Goal: Information Seeking & Learning: Learn about a topic

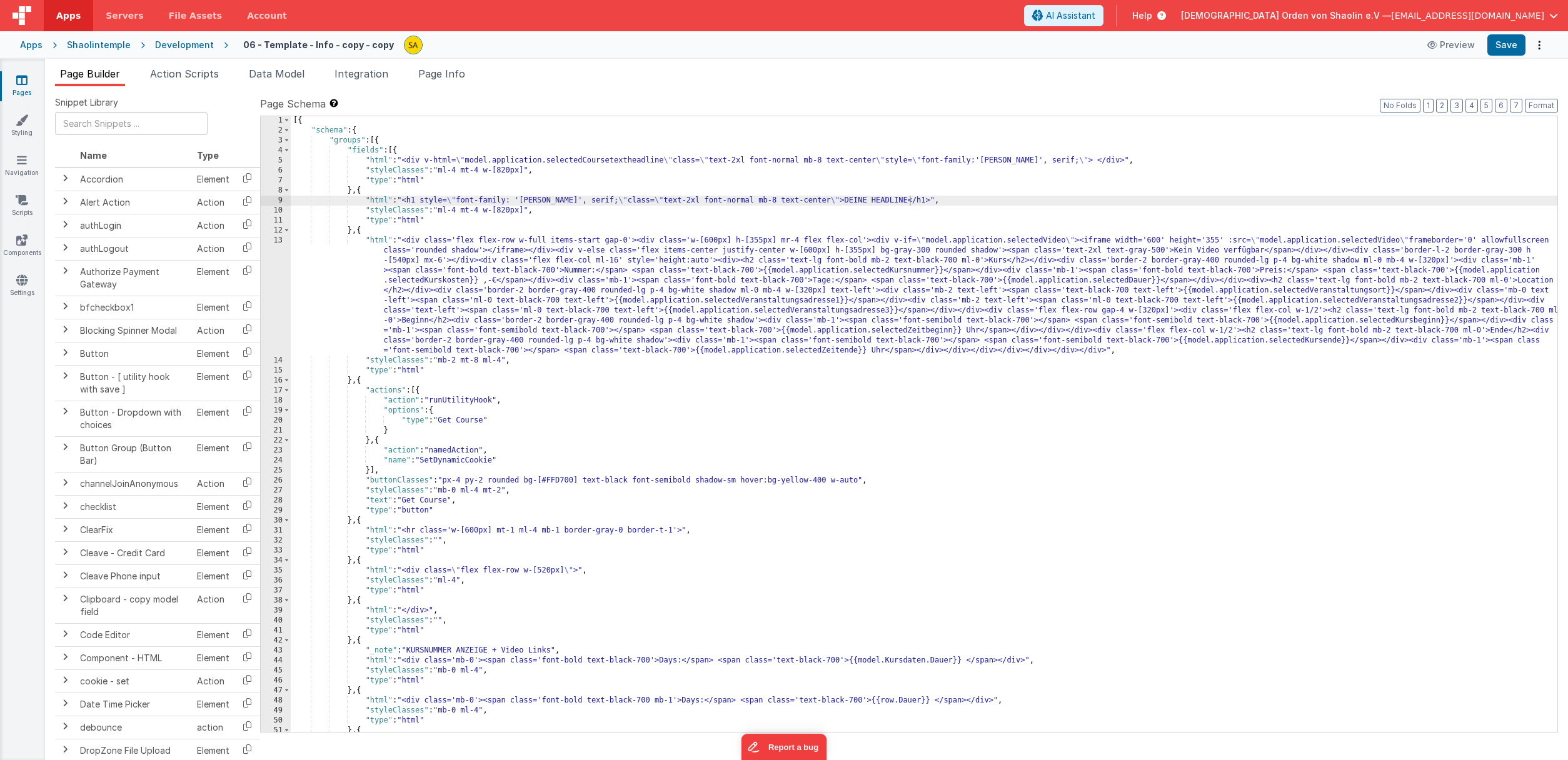
click at [24, 83] on icon at bounding box center [22, 80] width 12 height 12
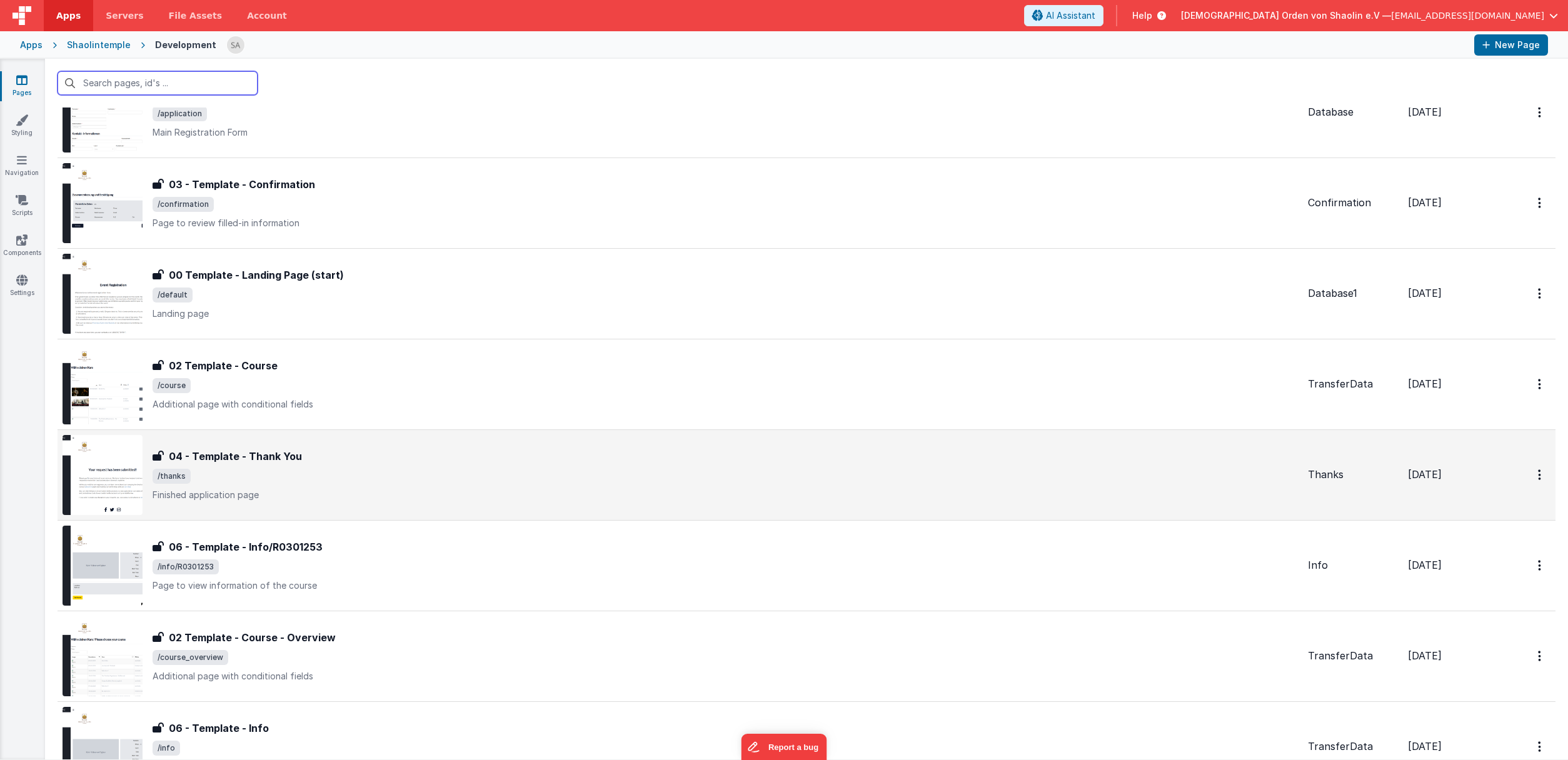
scroll to position [20, 0]
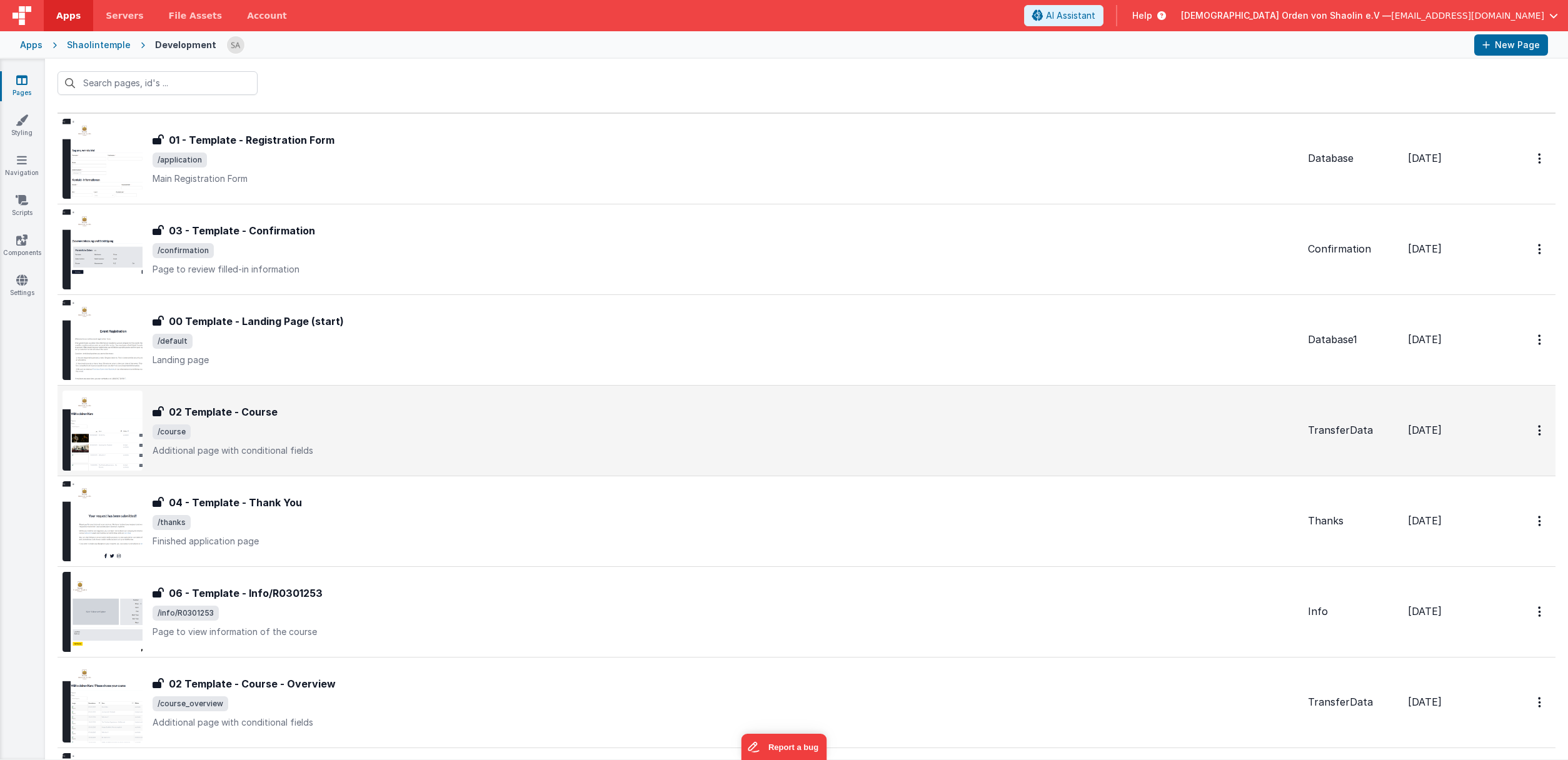
click at [817, 439] on span "/course" at bounding box center [725, 431] width 1146 height 15
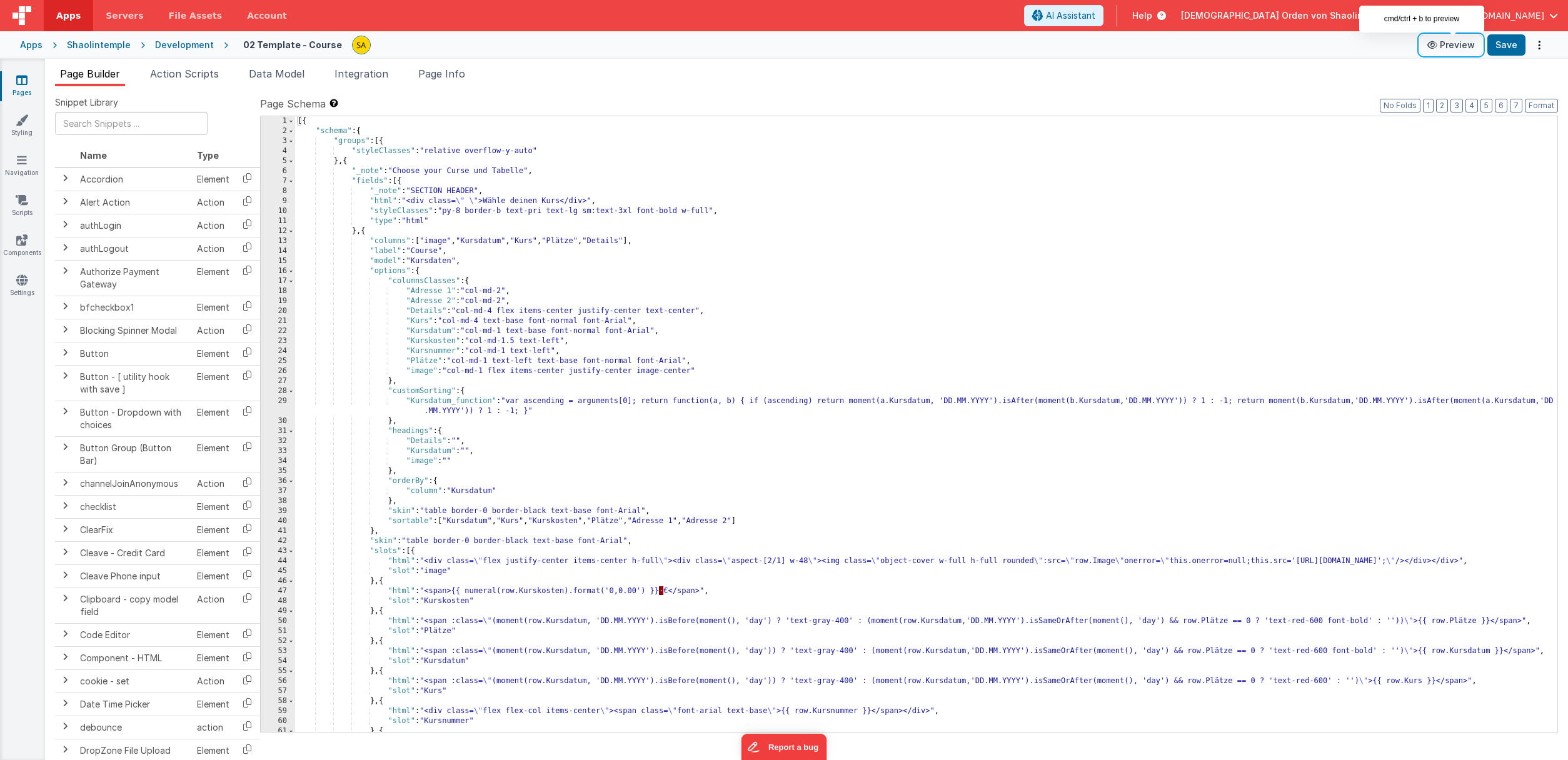
click at [1460, 43] on button "Preview" at bounding box center [1451, 45] width 63 height 20
click at [1451, 46] on button "Preview" at bounding box center [1451, 45] width 63 height 20
click at [26, 82] on icon at bounding box center [22, 80] width 12 height 12
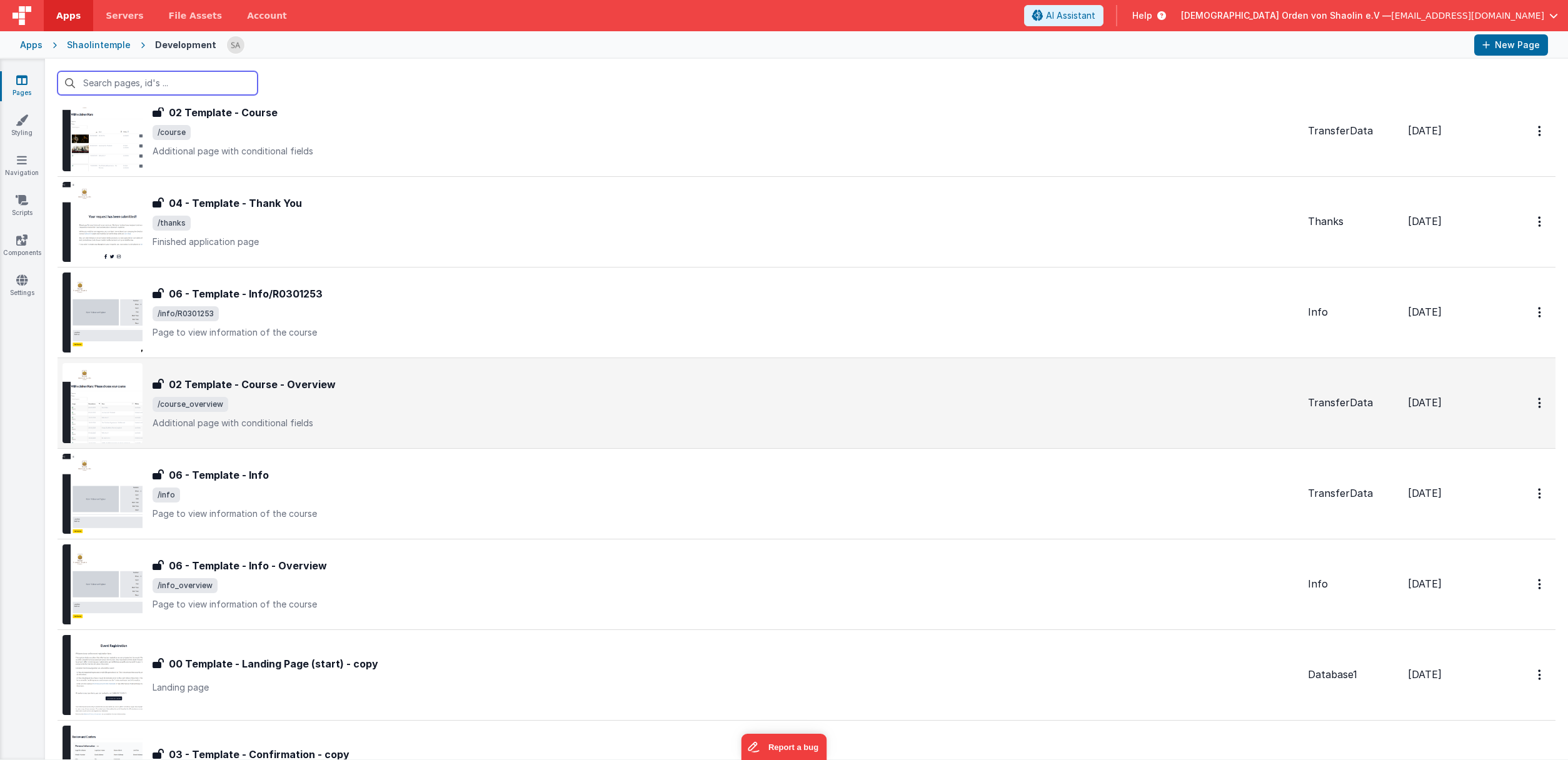
scroll to position [357, 0]
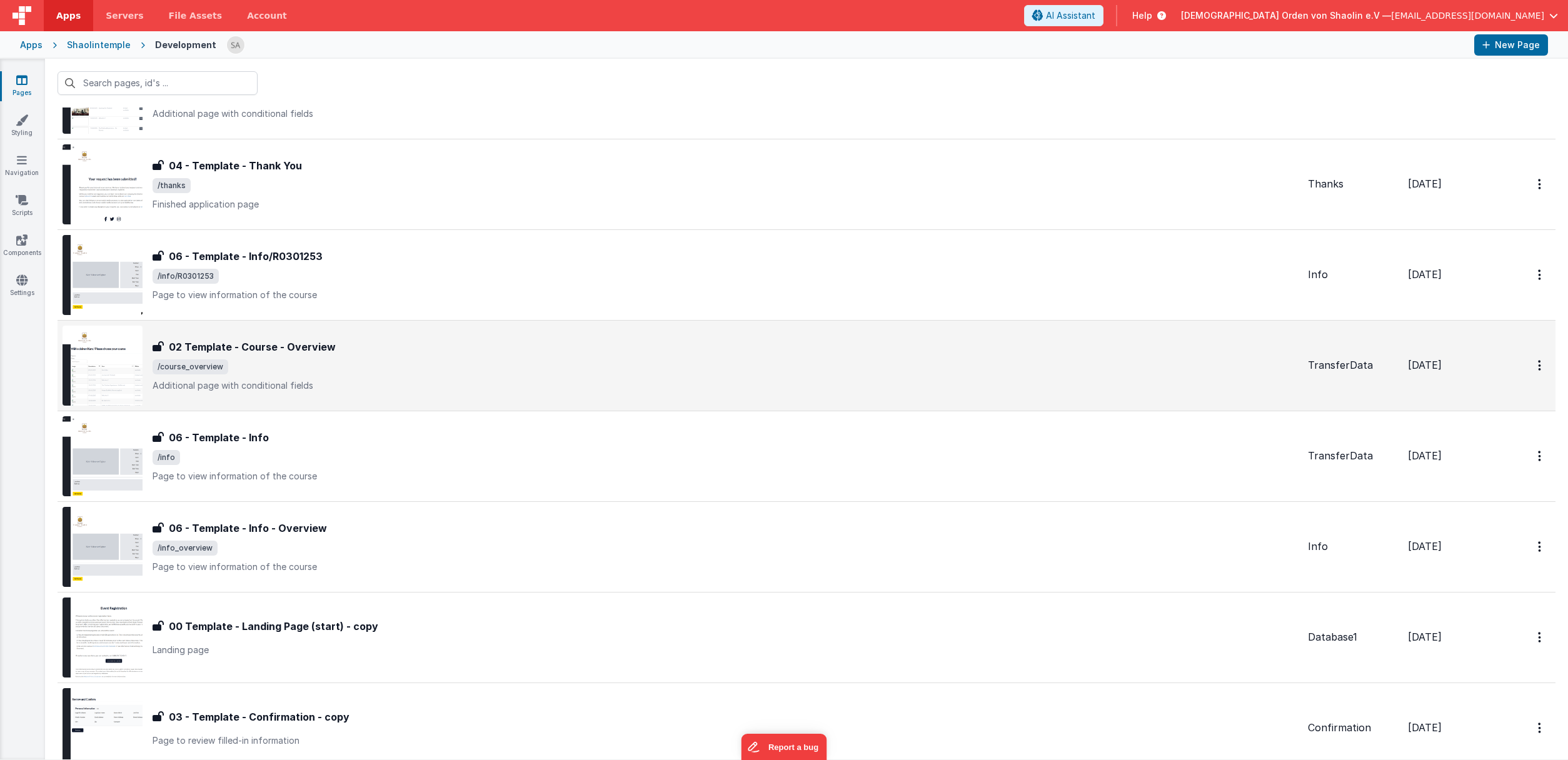
click at [637, 368] on span "/course_overview" at bounding box center [725, 367] width 1146 height 15
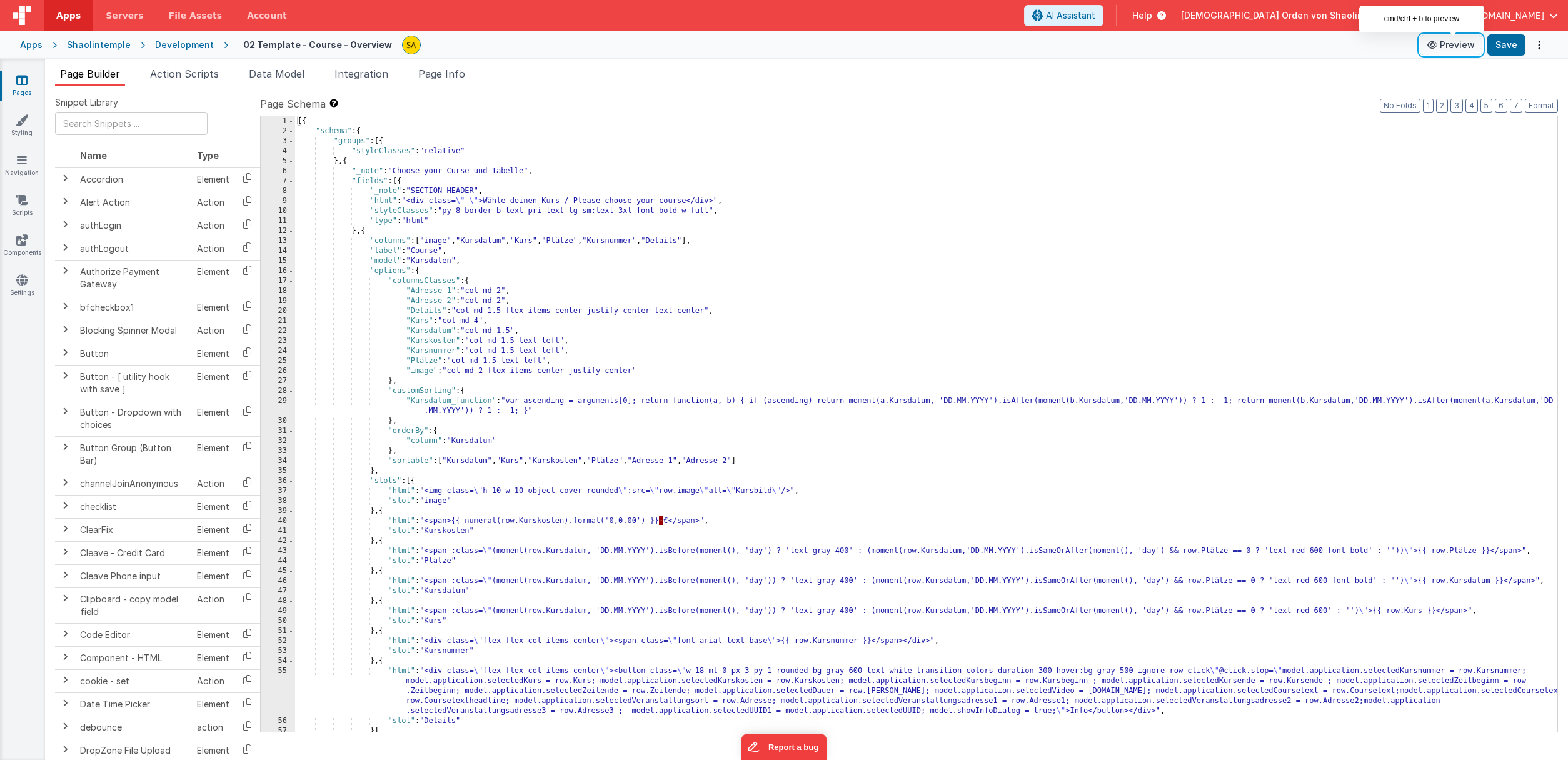
click at [1459, 47] on button "Preview" at bounding box center [1451, 45] width 63 height 20
click at [22, 83] on icon at bounding box center [22, 80] width 12 height 12
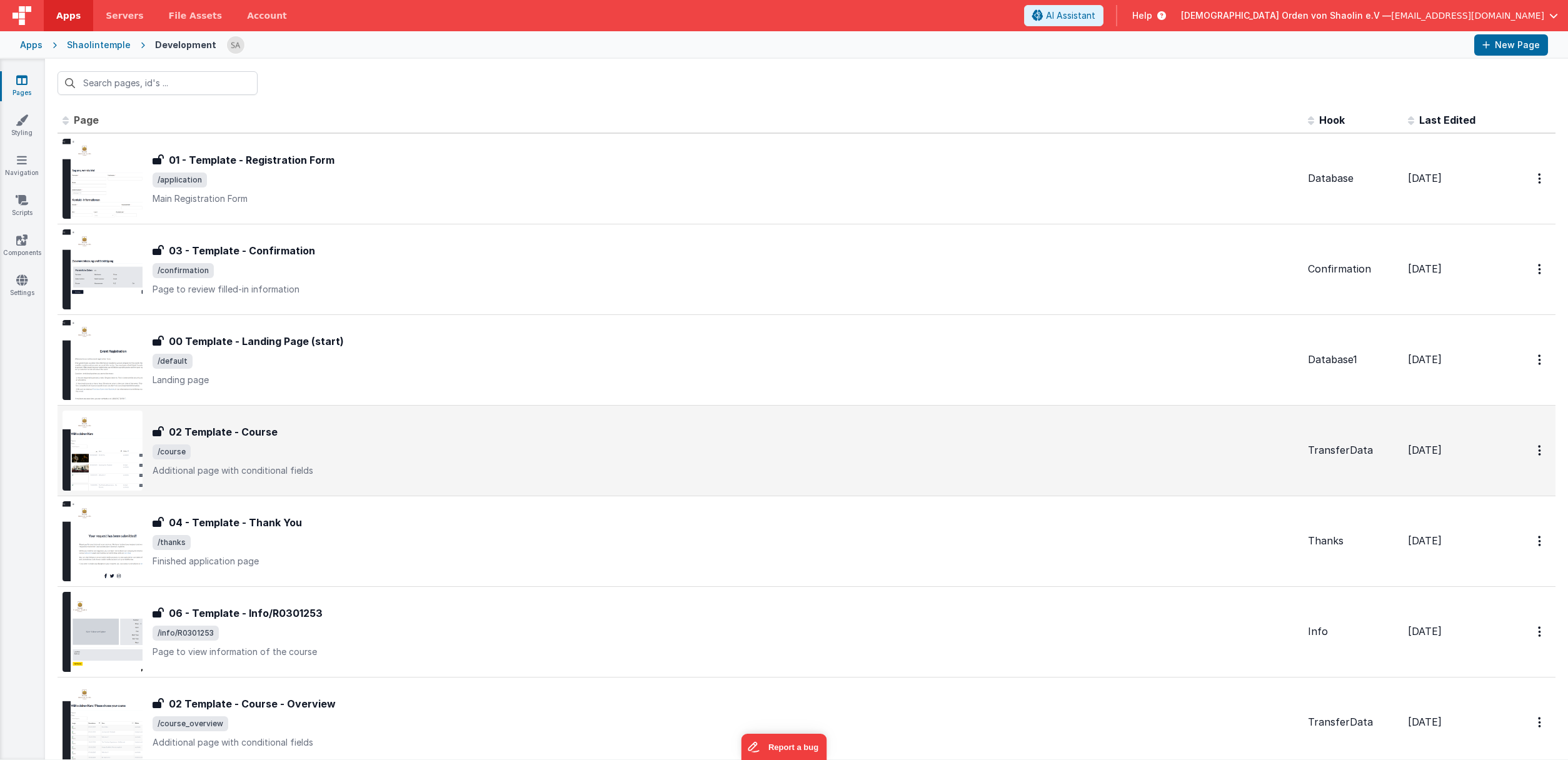
click at [689, 459] on span "/course" at bounding box center [725, 452] width 1146 height 15
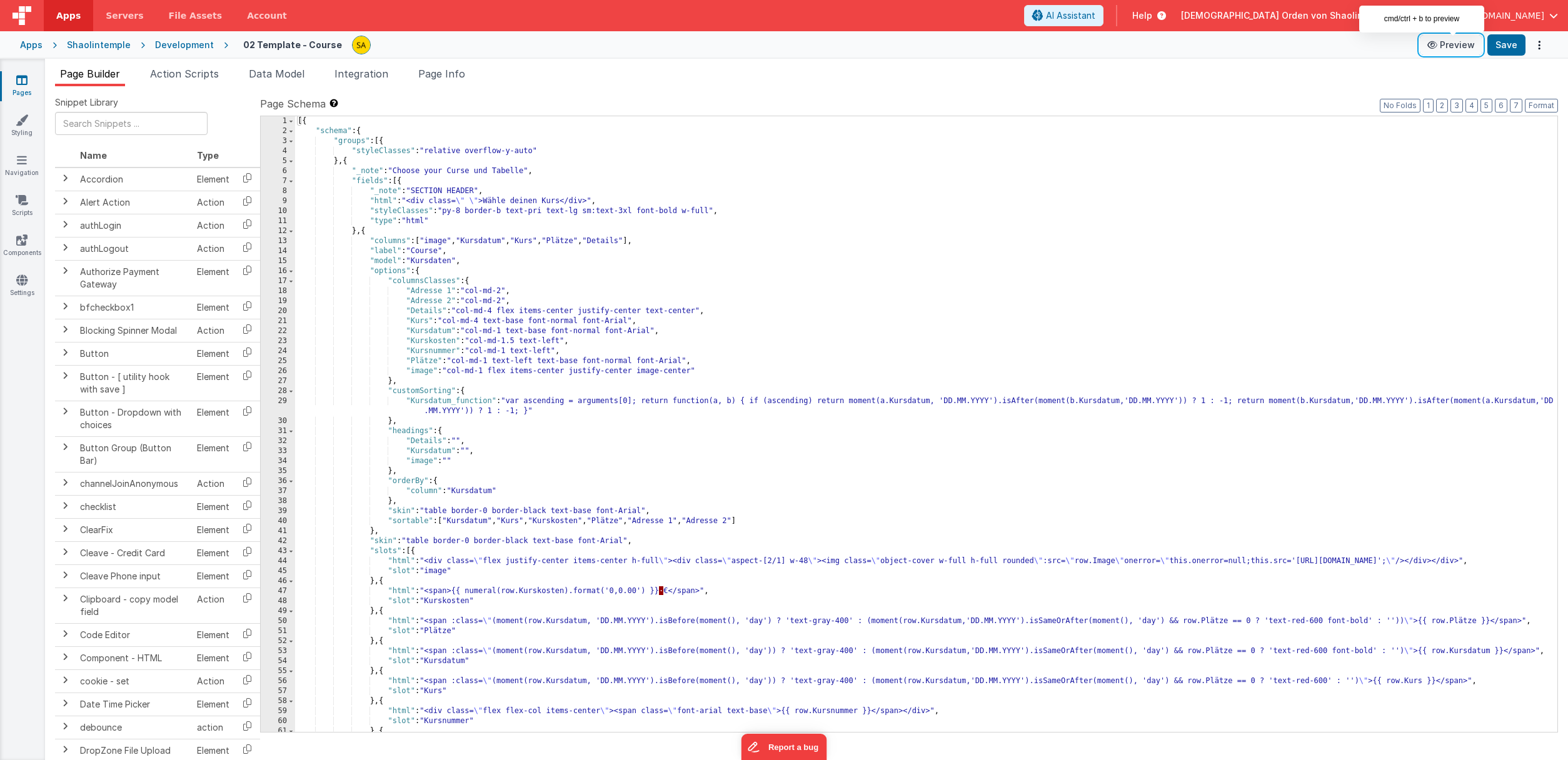
click at [1454, 45] on button "Preview" at bounding box center [1451, 45] width 63 height 20
click at [23, 81] on icon at bounding box center [22, 80] width 12 height 12
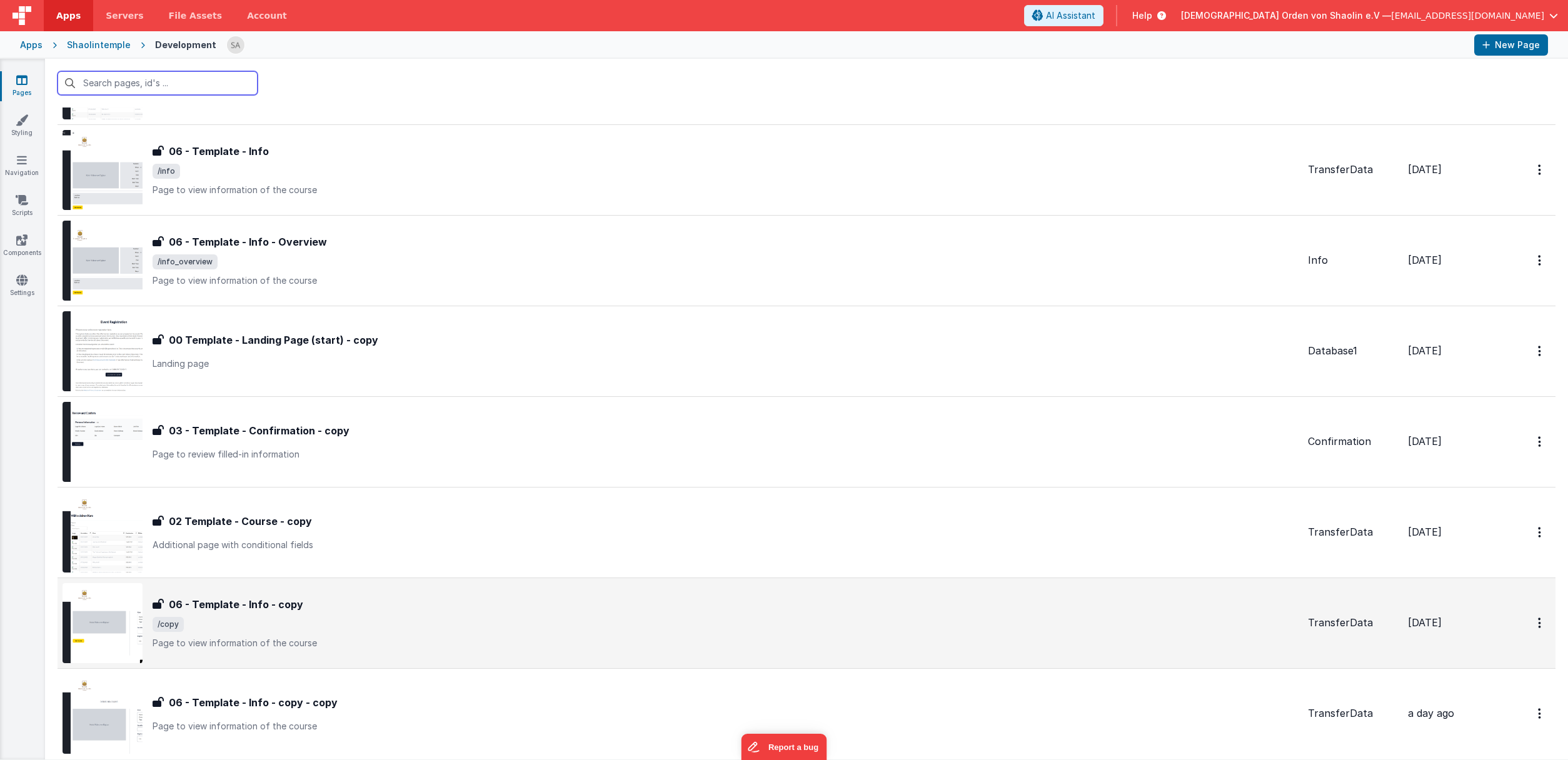
scroll to position [703, 0]
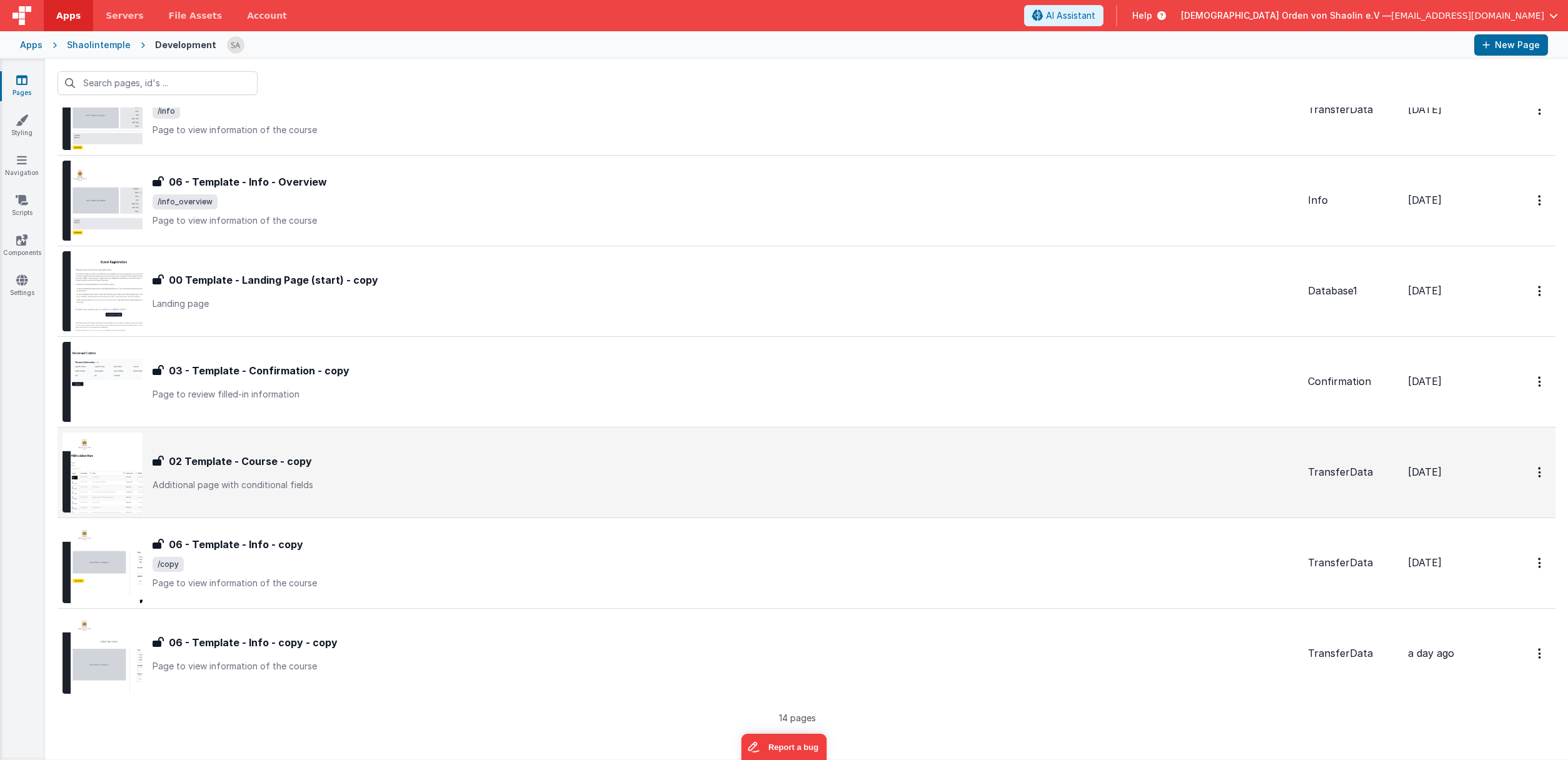
click at [754, 477] on div "02 Template - Course - copy 02 Template - Course - copy Additional page with co…" at bounding box center [725, 472] width 1146 height 37
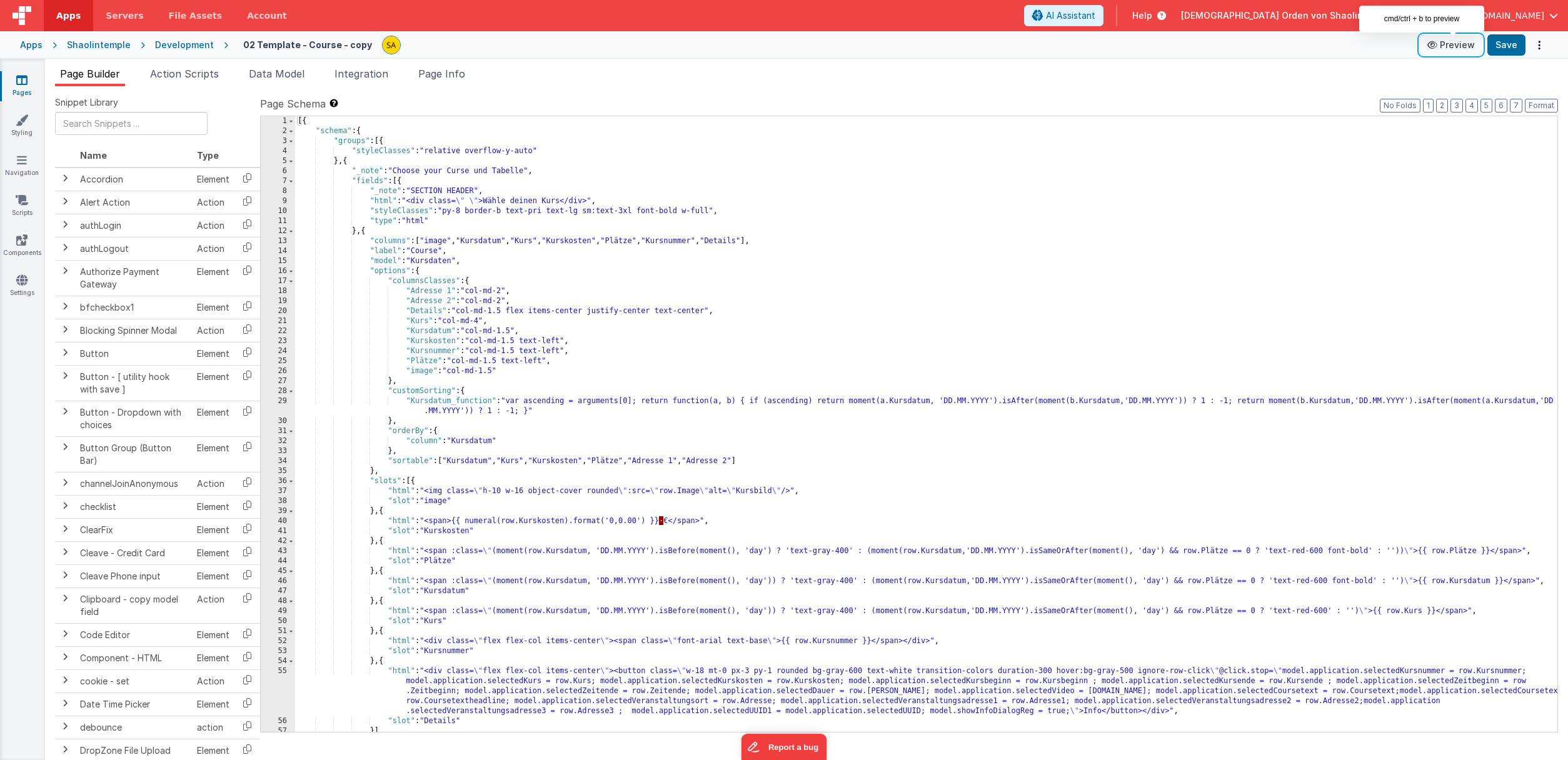
click at [1469, 47] on button "Preview" at bounding box center [1451, 45] width 63 height 20
click at [22, 83] on icon at bounding box center [22, 80] width 12 height 12
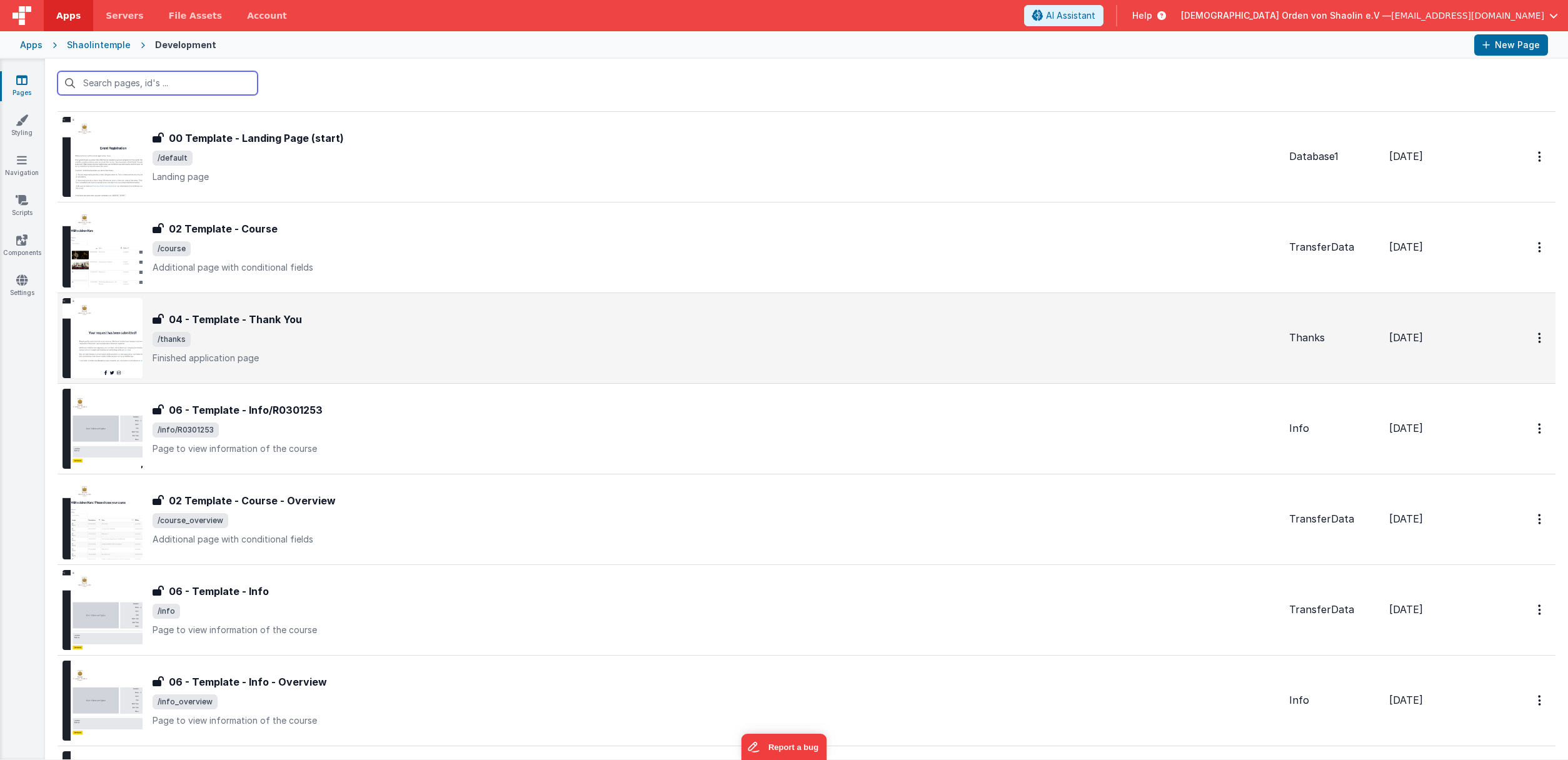
scroll to position [703, 0]
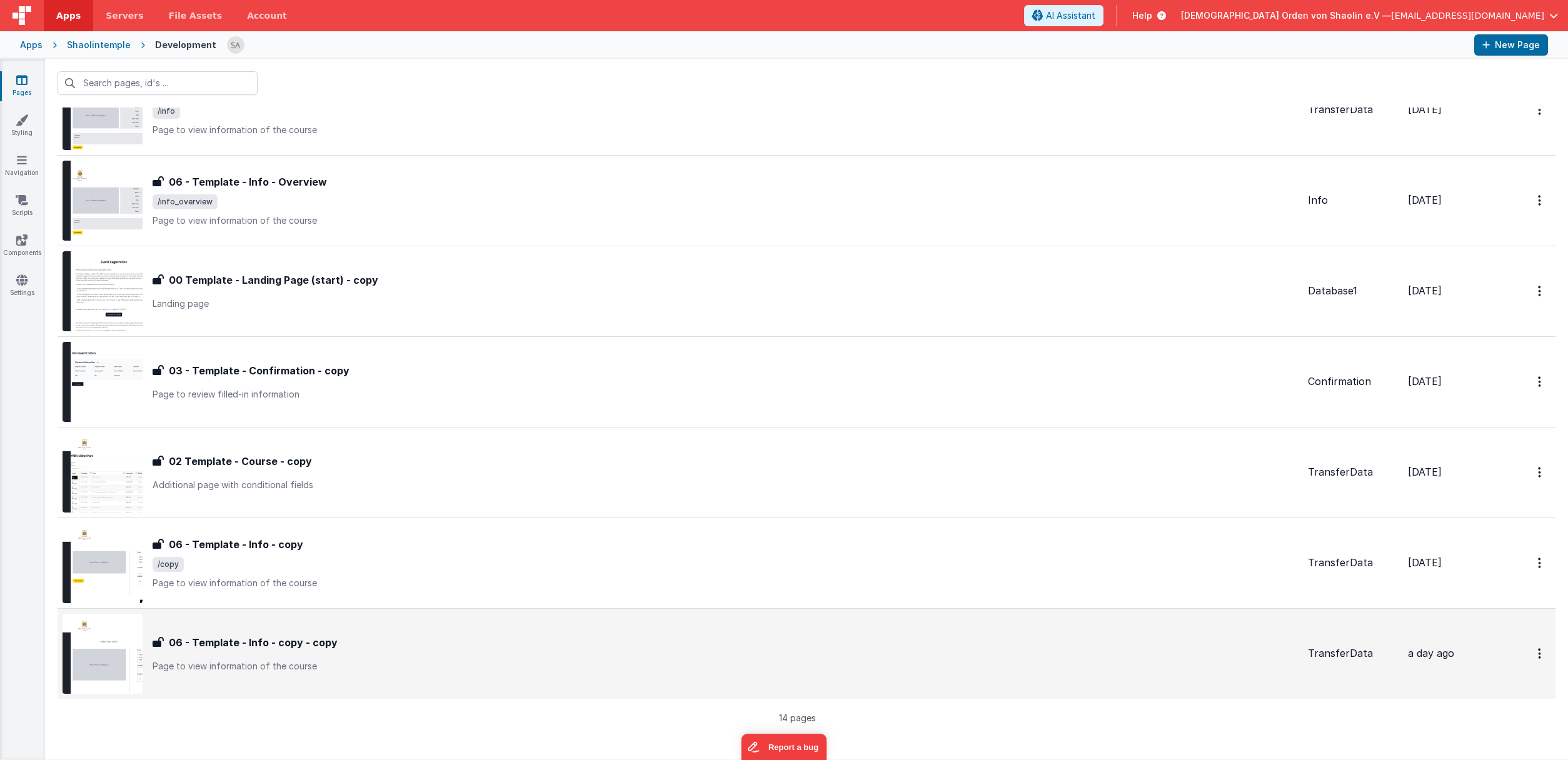
click at [502, 634] on div "06 - Template - Info - copy - copy 06 - Template - Info - copy - copy Page to v…" at bounding box center [680, 654] width 1236 height 80
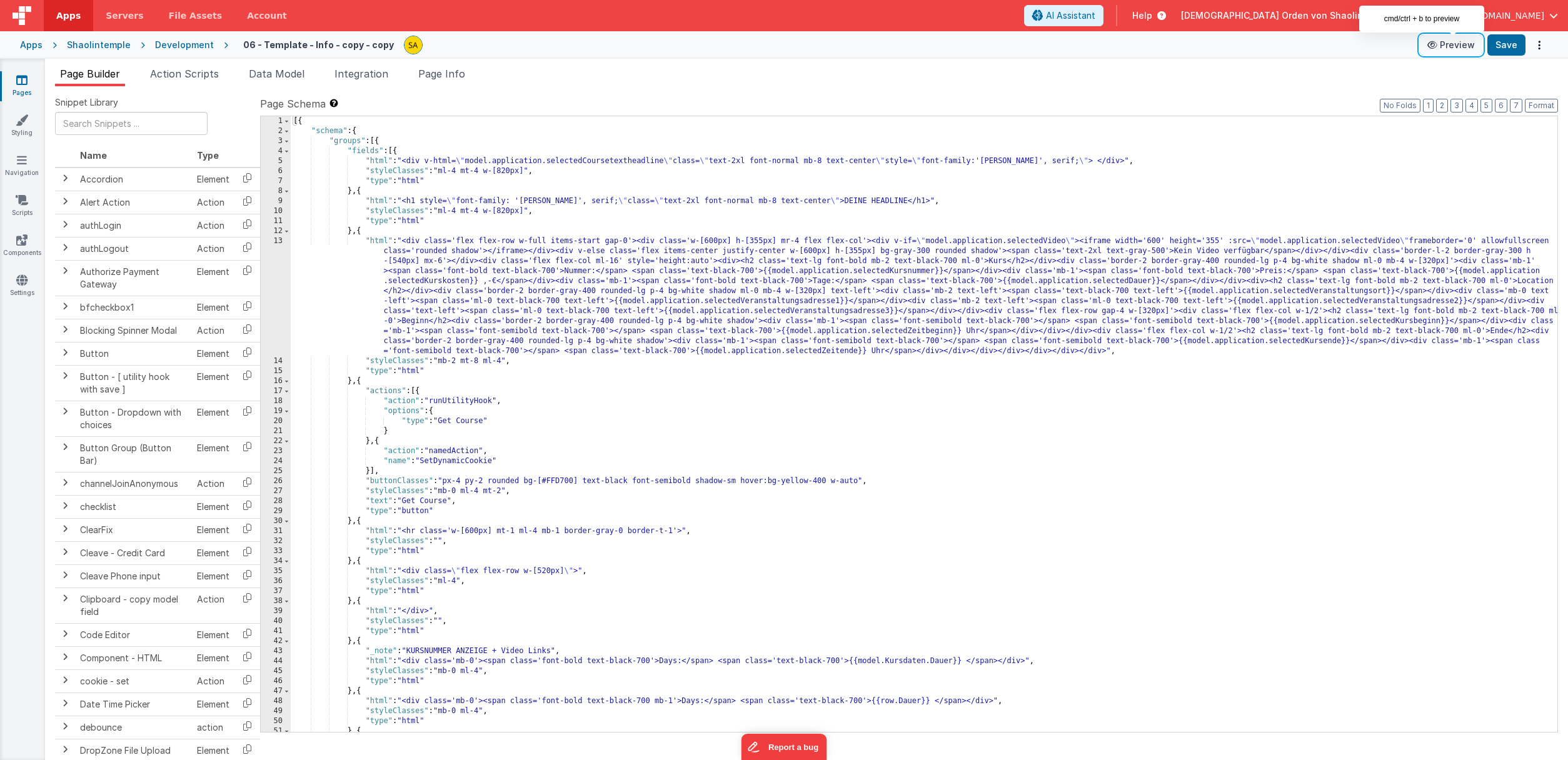
click at [1459, 45] on button "Preview" at bounding box center [1451, 45] width 63 height 20
click at [22, 85] on icon at bounding box center [22, 80] width 12 height 12
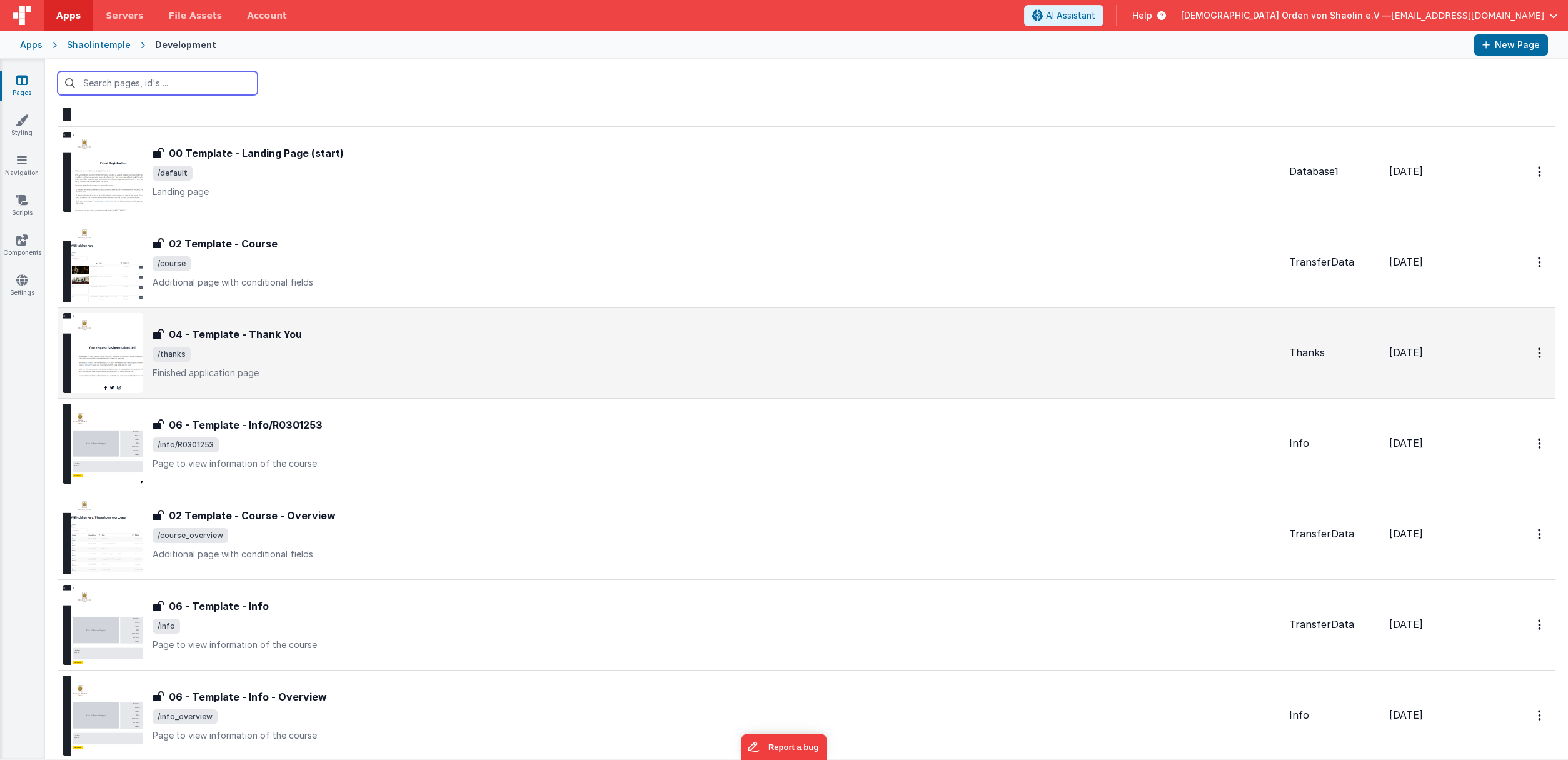
scroll to position [703, 0]
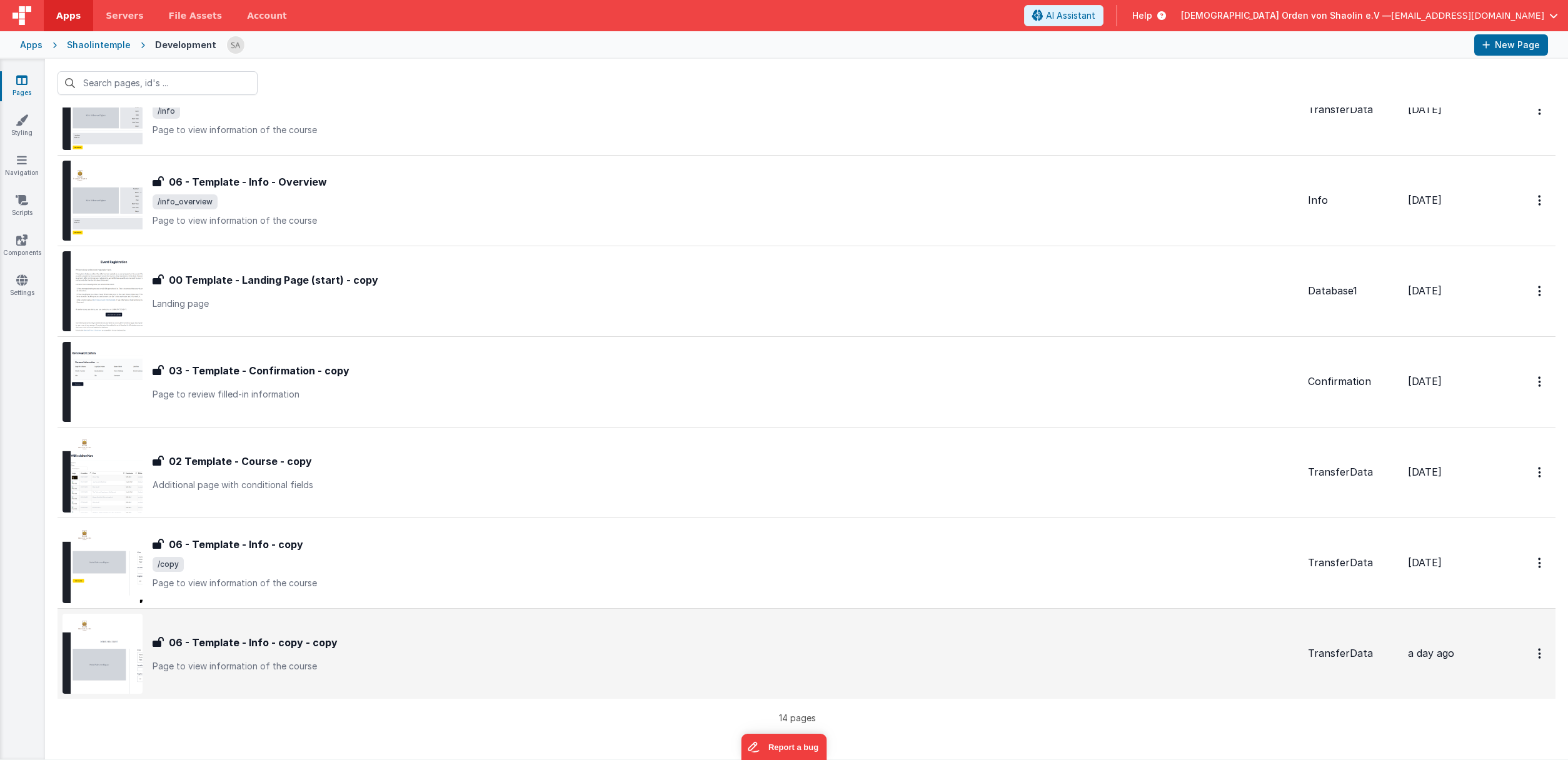
click at [513, 656] on div "06 - Template - Info - copy - copy 06 - Template - Info - copy - copy Page to v…" at bounding box center [725, 654] width 1146 height 37
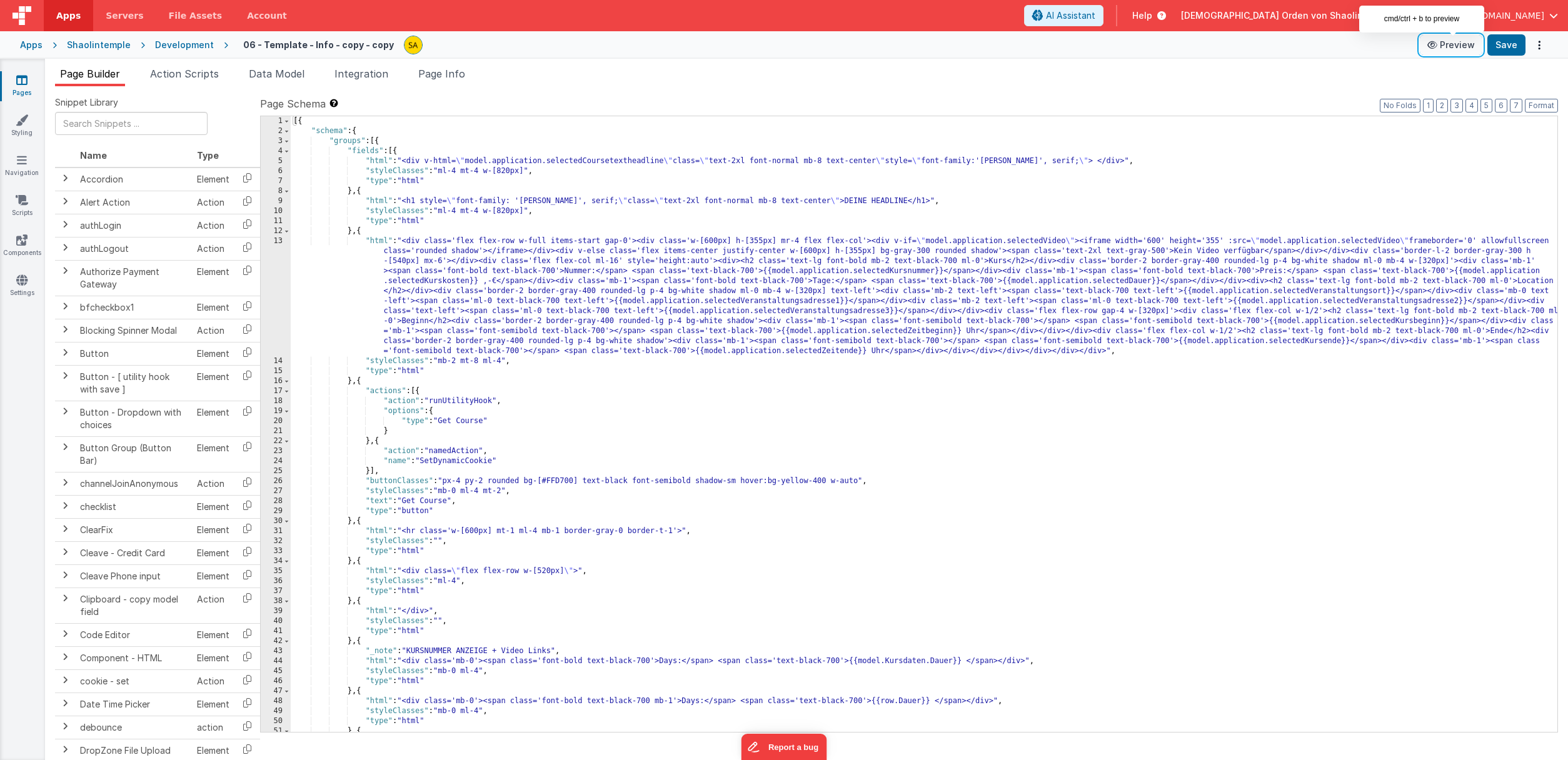
click at [1459, 45] on button "Preview" at bounding box center [1451, 45] width 63 height 20
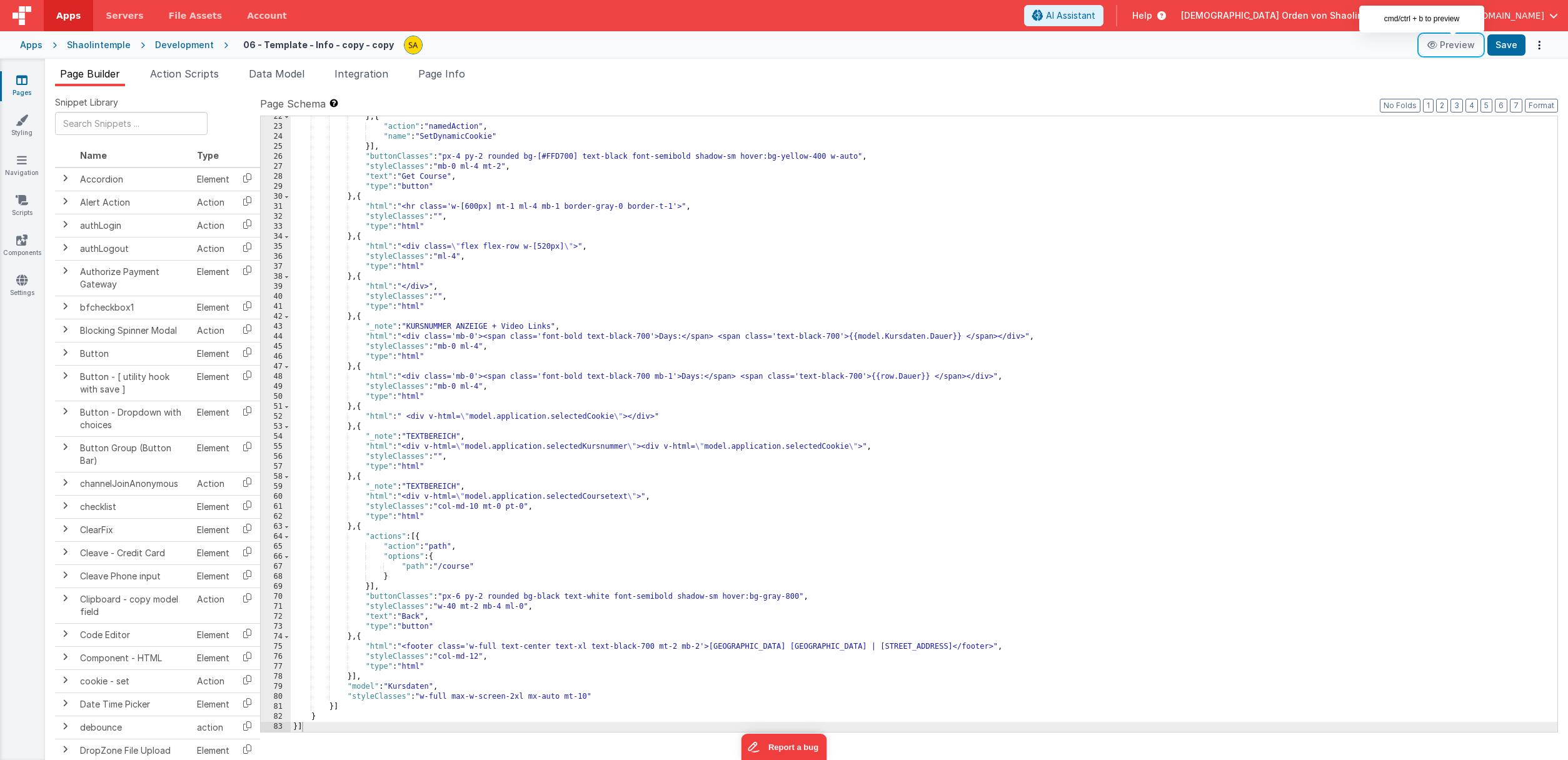
scroll to position [324, 0]
click at [24, 86] on icon at bounding box center [22, 80] width 12 height 12
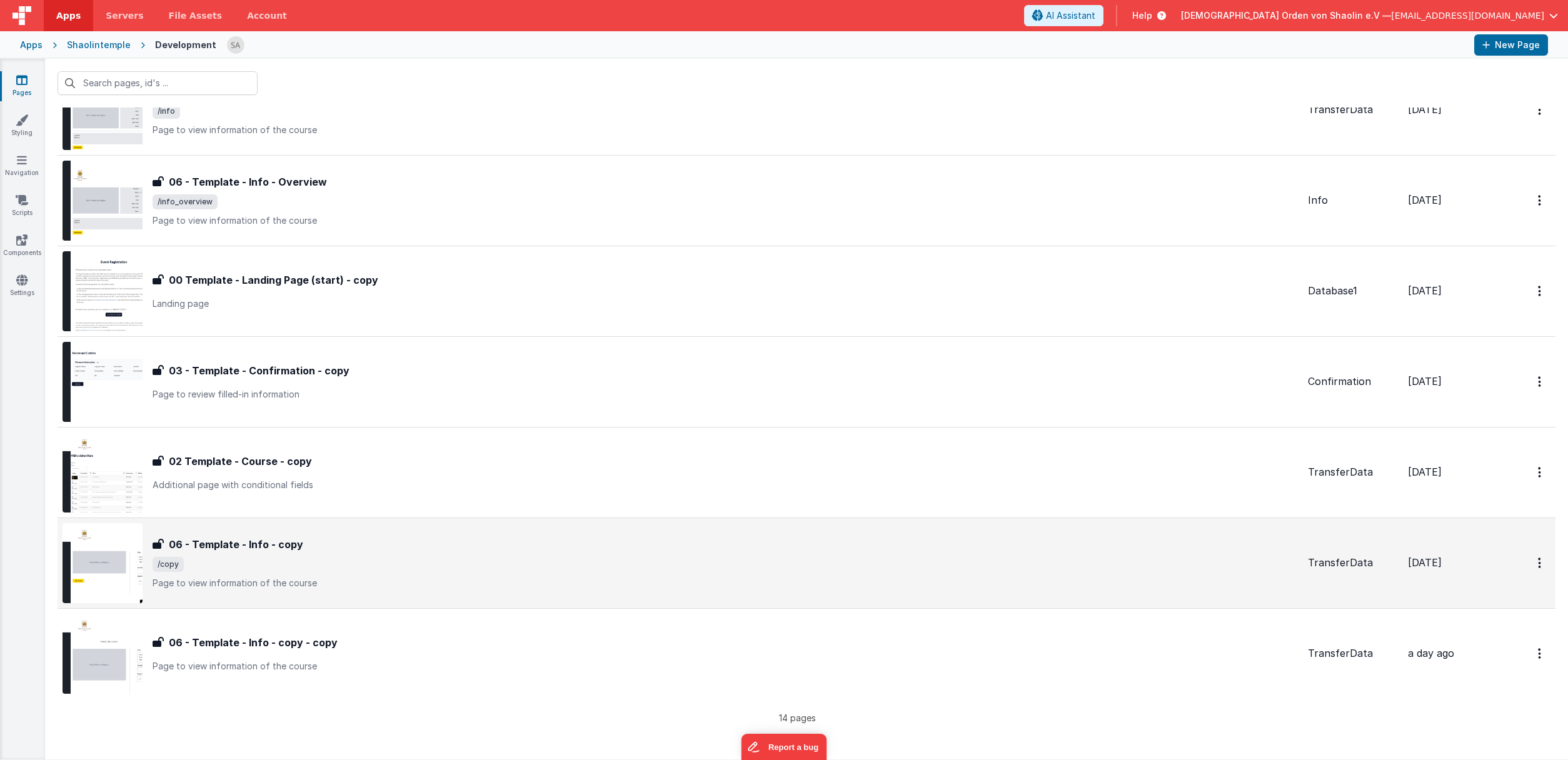
scroll to position [702, 0]
click at [696, 562] on span "/copy" at bounding box center [725, 565] width 1146 height 15
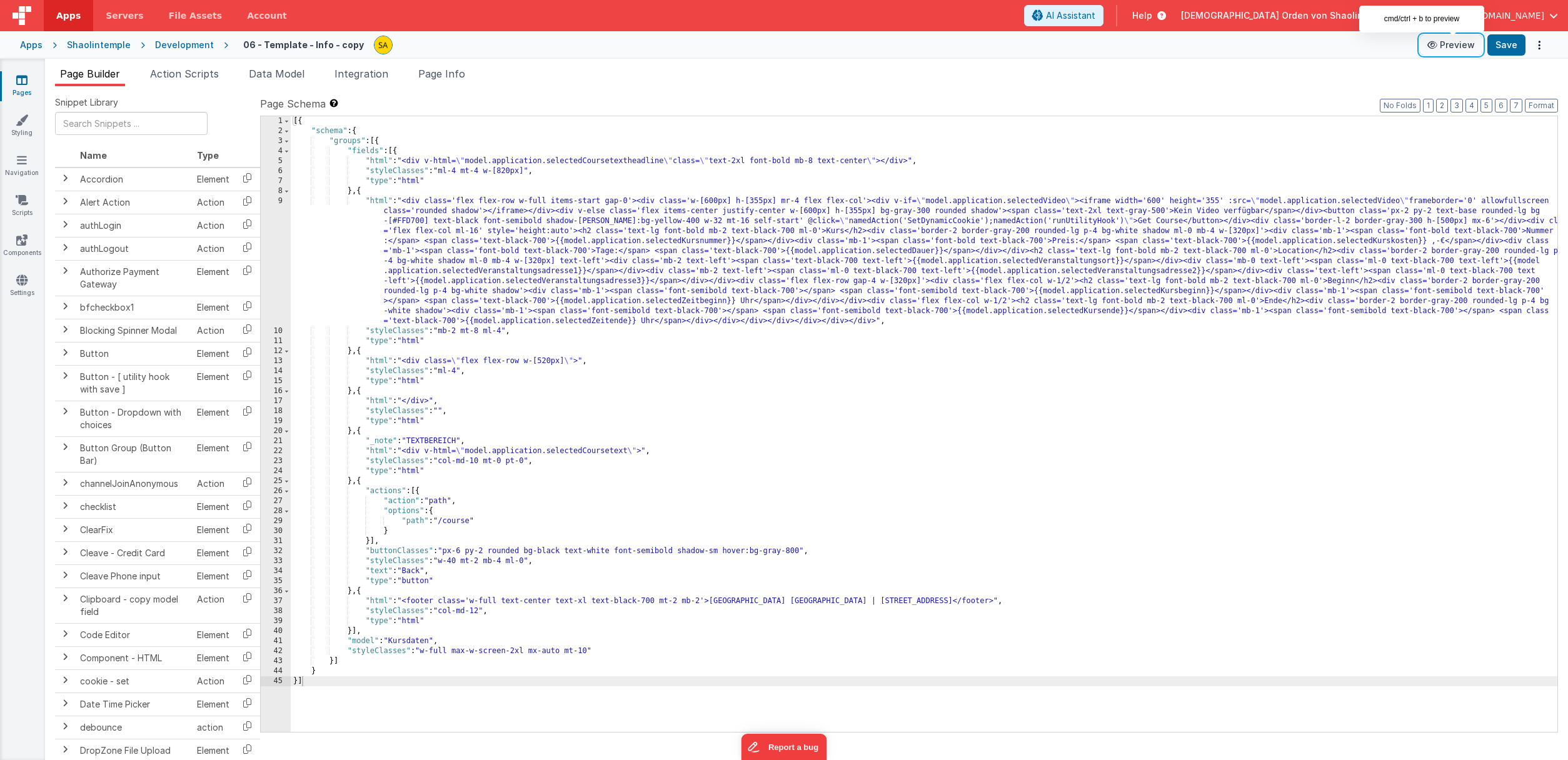
click at [1467, 46] on button "Preview" at bounding box center [1451, 45] width 63 height 20
